Goal: Information Seeking & Learning: Learn about a topic

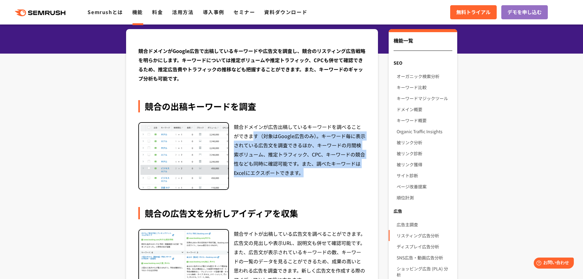
drag, startPoint x: 249, startPoint y: 136, endPoint x: 340, endPoint y: 181, distance: 101.9
click at [340, 181] on div "競合ドメインが広告出稿しているキーワードを調べることができます（対象はGoogle広告のみ）。キーワード毎に表示されている広告文を調査できるほか、キーワードの…" at bounding box center [300, 156] width 132 height 68
click at [340, 180] on div "競合ドメインが広告出稿しているキーワードを調べることができます（対象はGoogle広告のみ）。キーワード毎に表示されている広告文を調査できるほか、キーワードの…" at bounding box center [300, 156] width 132 height 68
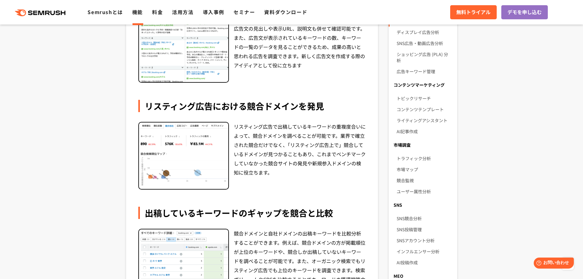
scroll to position [306, 0]
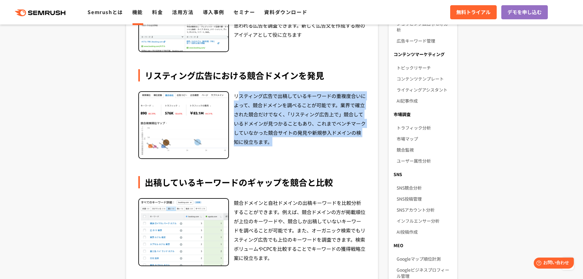
drag, startPoint x: 237, startPoint y: 95, endPoint x: 311, endPoint y: 145, distance: 88.9
click at [311, 145] on div "リスティング広告で出稿しているキーワードの重複度合いによって、競合ドメインを調べることが可能です。業界で確立された競合だけでなく、「リスティング広告上で」競合…" at bounding box center [300, 125] width 132 height 68
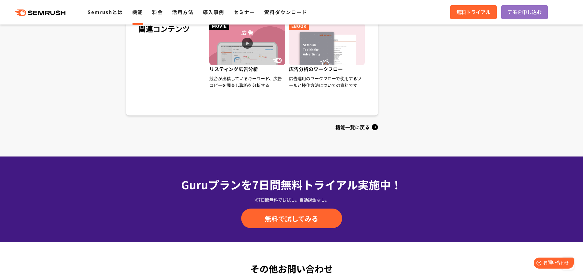
scroll to position [520, 0]
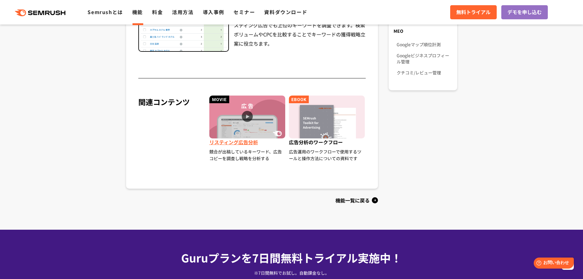
click at [248, 123] on img at bounding box center [247, 116] width 76 height 43
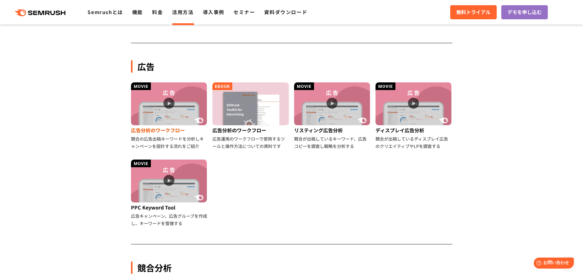
scroll to position [311, 0]
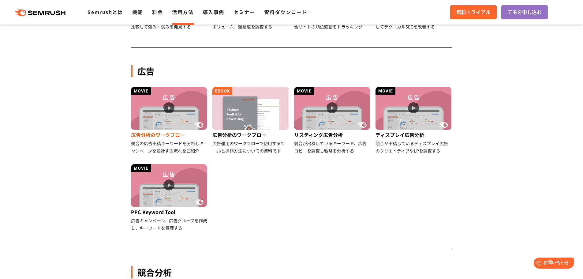
click at [175, 110] on img at bounding box center [169, 108] width 76 height 43
